Goal: Use online tool/utility: Utilize a website feature to perform a specific function

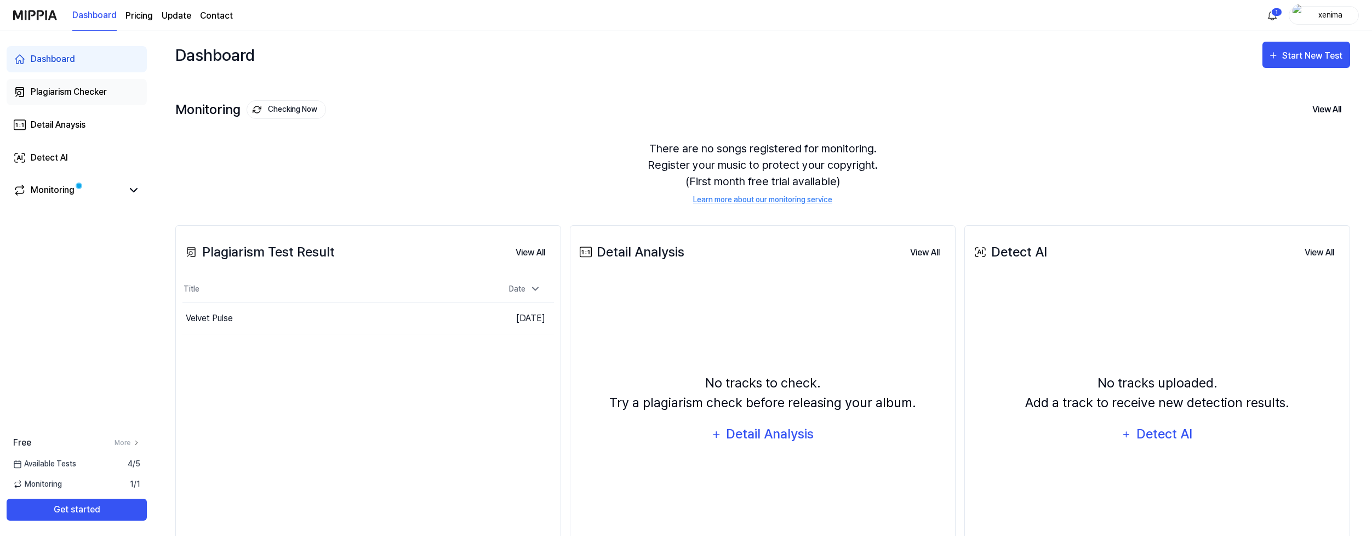
click at [76, 94] on div "Plagiarism Checker" at bounding box center [69, 91] width 76 height 13
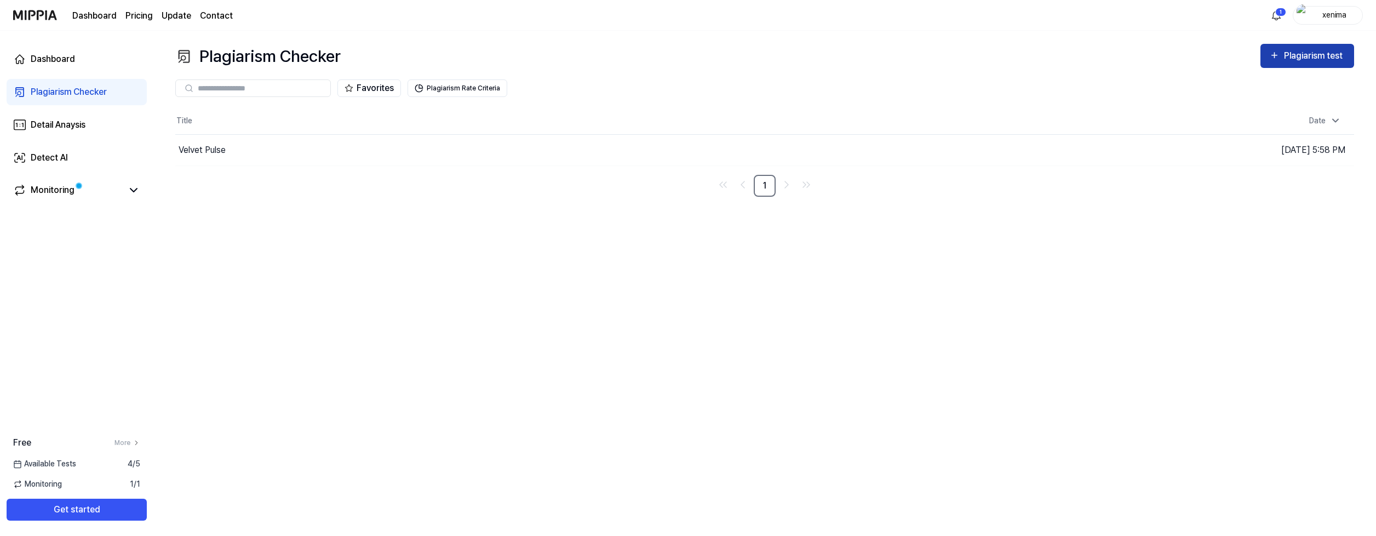
click at [1276, 59] on icon "button" at bounding box center [1274, 55] width 10 height 13
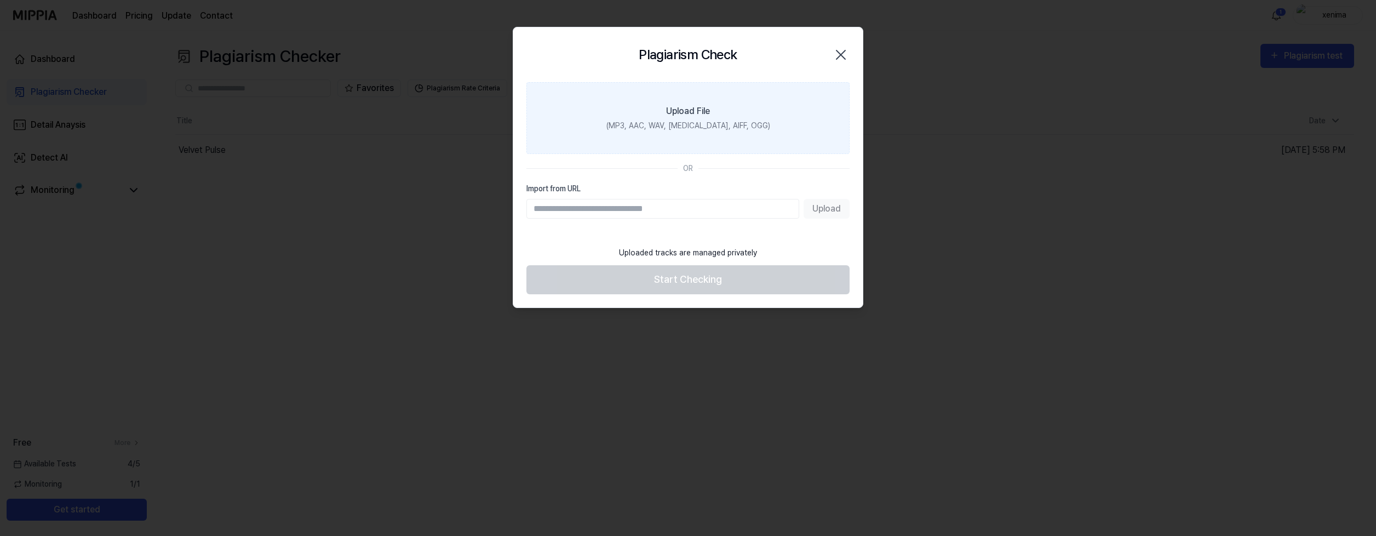
click at [713, 122] on div "(MP3, AAC, WAV, [MEDICAL_DATA], AIFF, OGG)" at bounding box center [688, 126] width 164 height 12
click at [0, 0] on input "Upload File (MP3, AAC, WAV, [MEDICAL_DATA], AIFF, OGG)" at bounding box center [0, 0] width 0 height 0
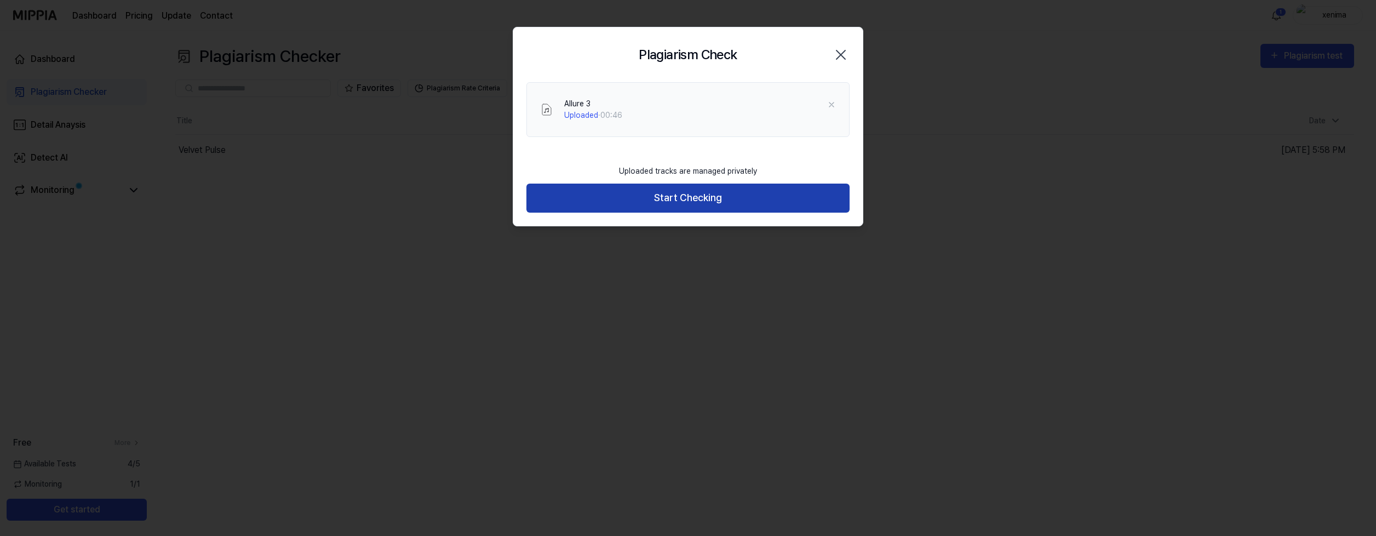
click at [667, 192] on button "Start Checking" at bounding box center [687, 198] width 323 height 29
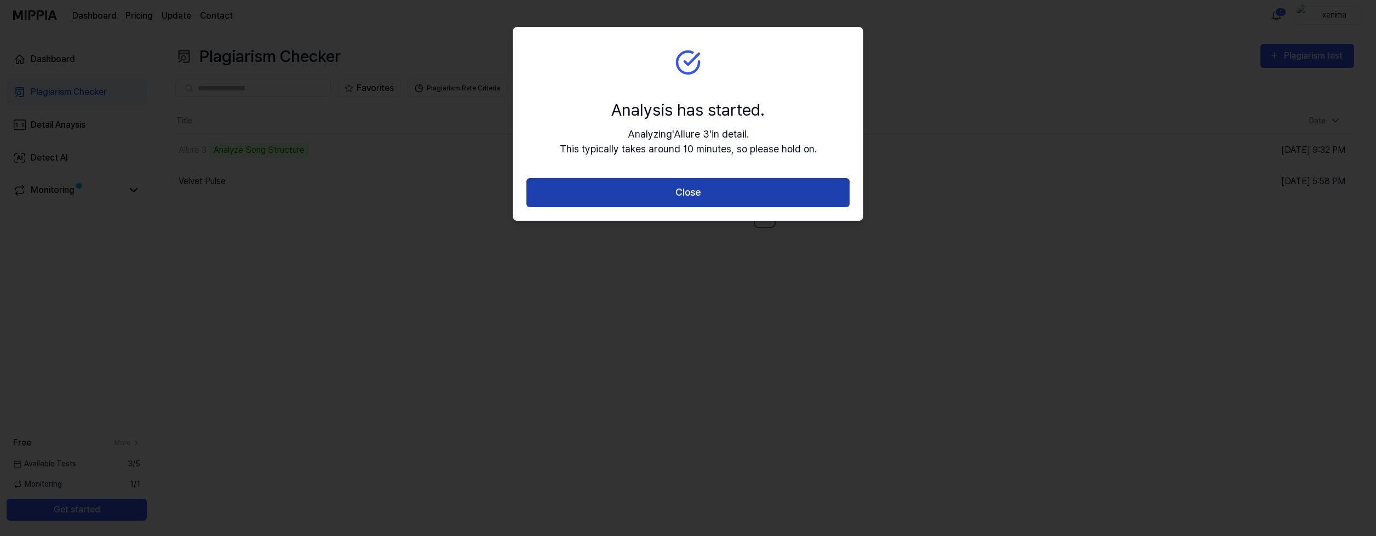
click at [649, 190] on button "Close" at bounding box center [687, 192] width 323 height 29
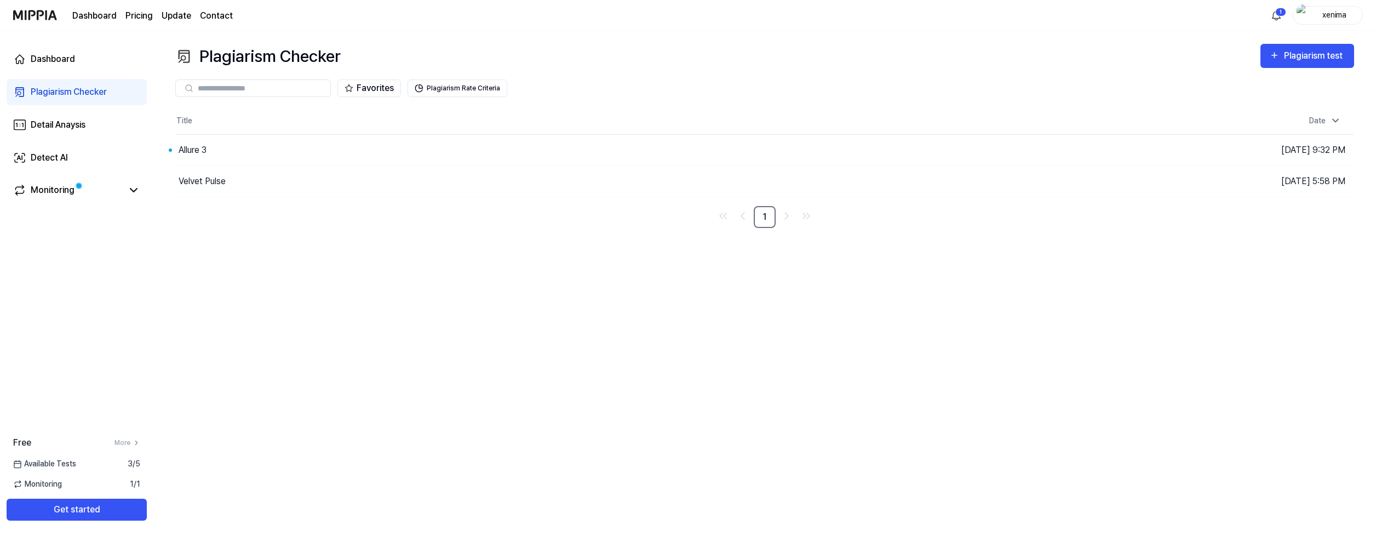
click at [669, 6] on div "Dashboard Pricing Update Contact 1 xenima" at bounding box center [688, 15] width 1350 height 30
click at [958, 148] on button "Go to Results" at bounding box center [982, 150] width 59 height 18
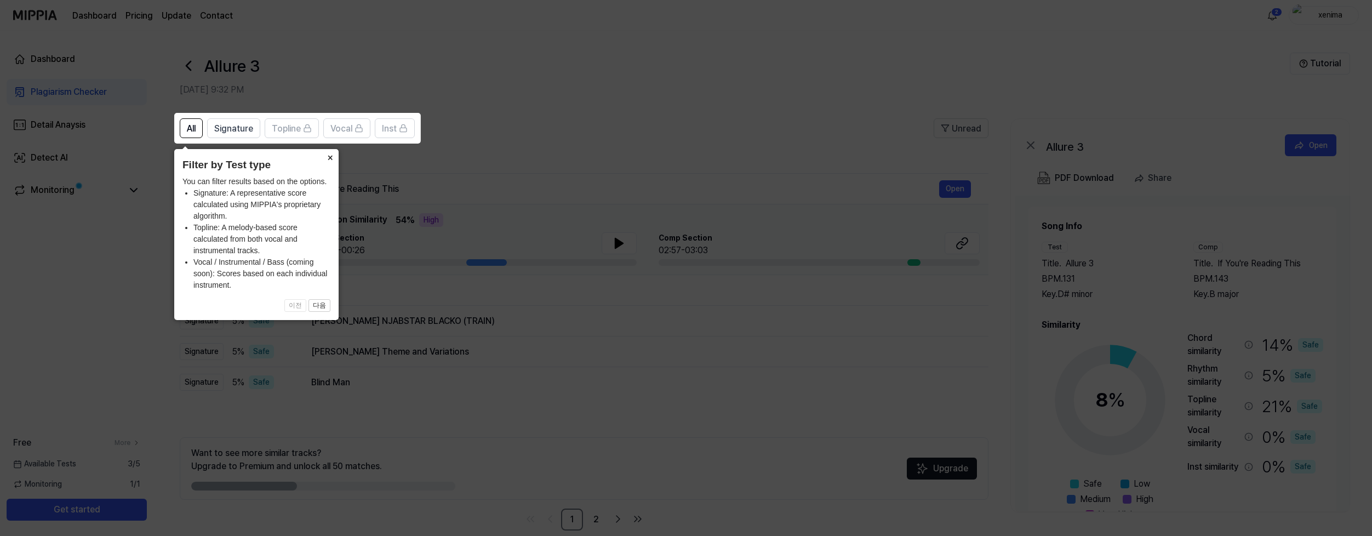
click at [331, 158] on button "×" at bounding box center [330, 156] width 18 height 15
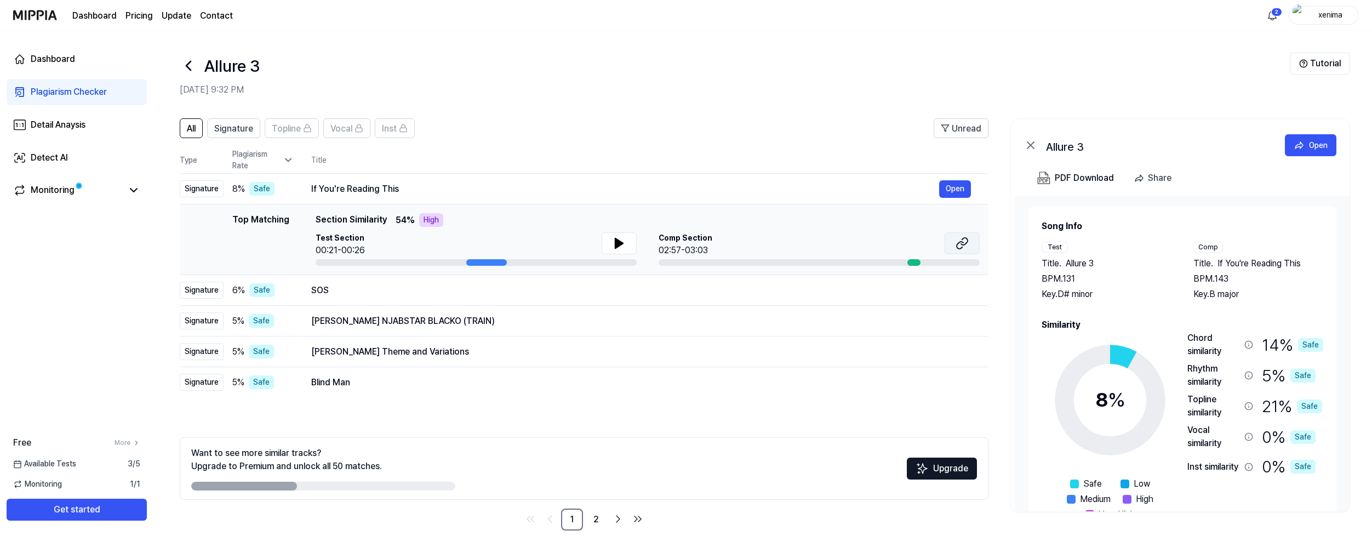
click at [957, 248] on icon at bounding box center [961, 243] width 13 height 13
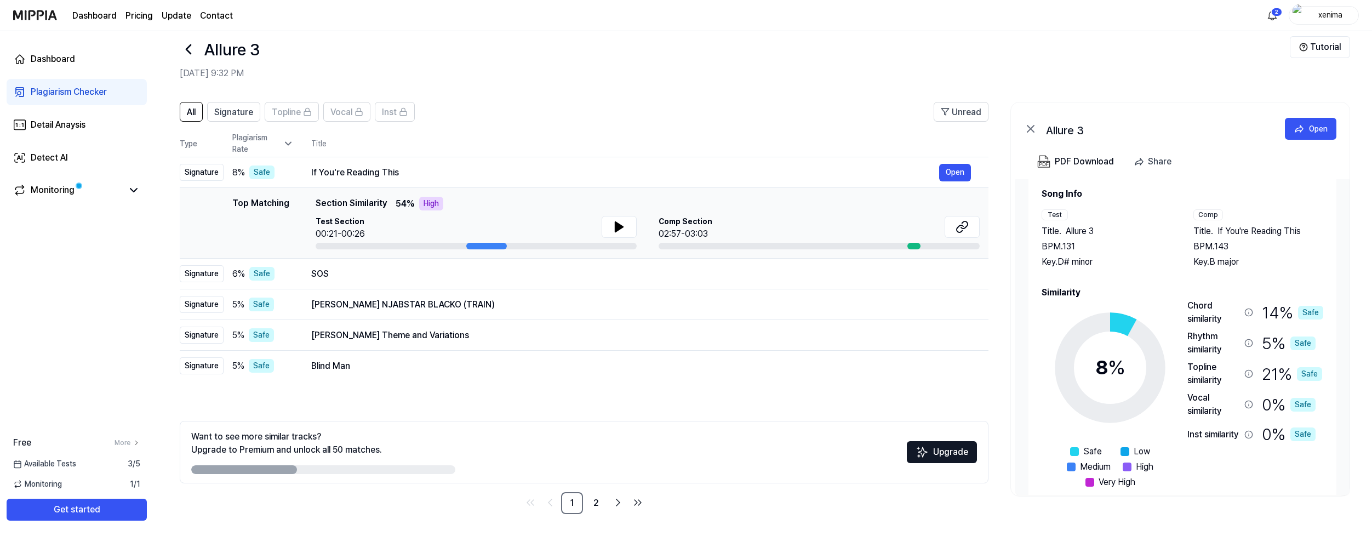
scroll to position [34, 0]
